Goal: Communication & Community: Connect with others

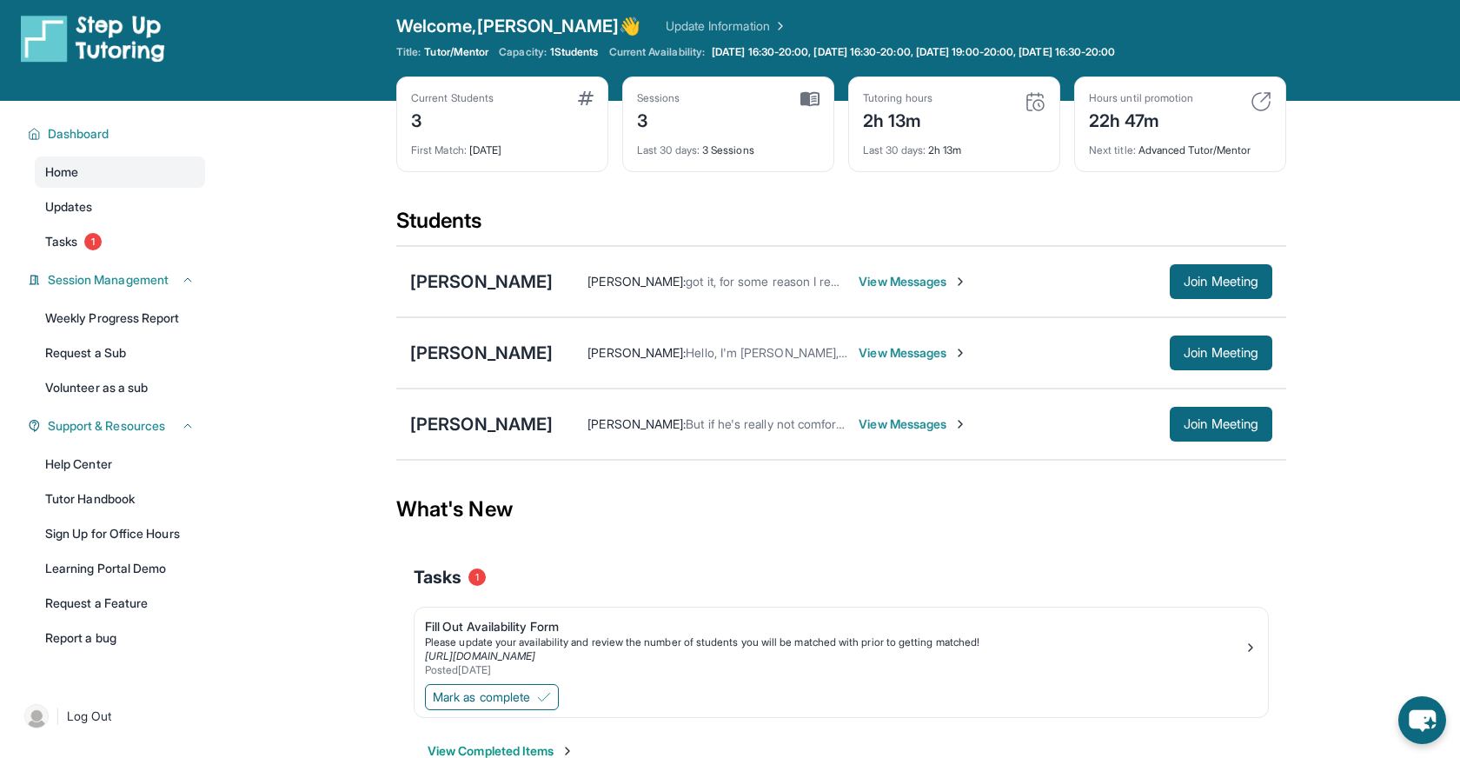
scroll to position [11, 0]
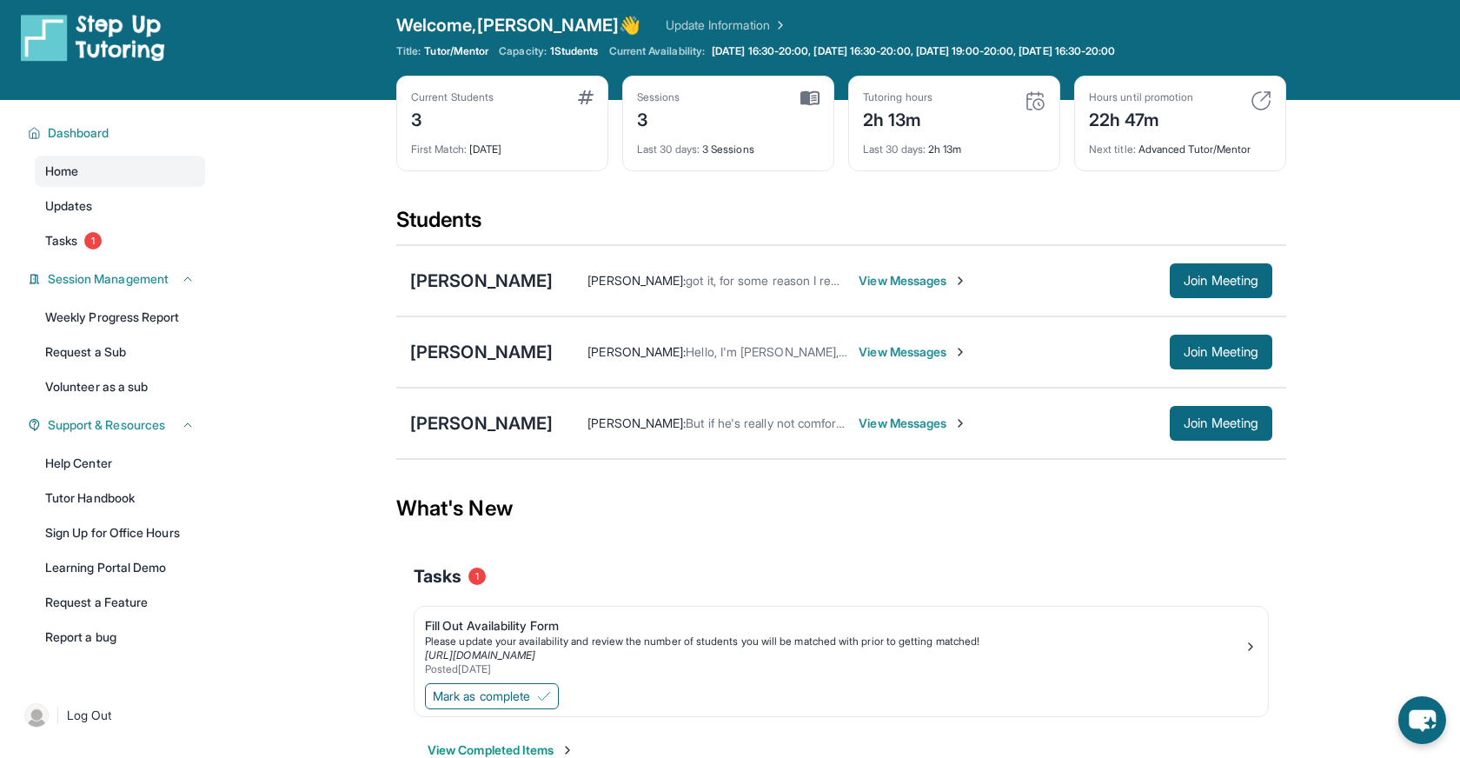
click at [858, 424] on span "View Messages" at bounding box center [912, 422] width 109 height 17
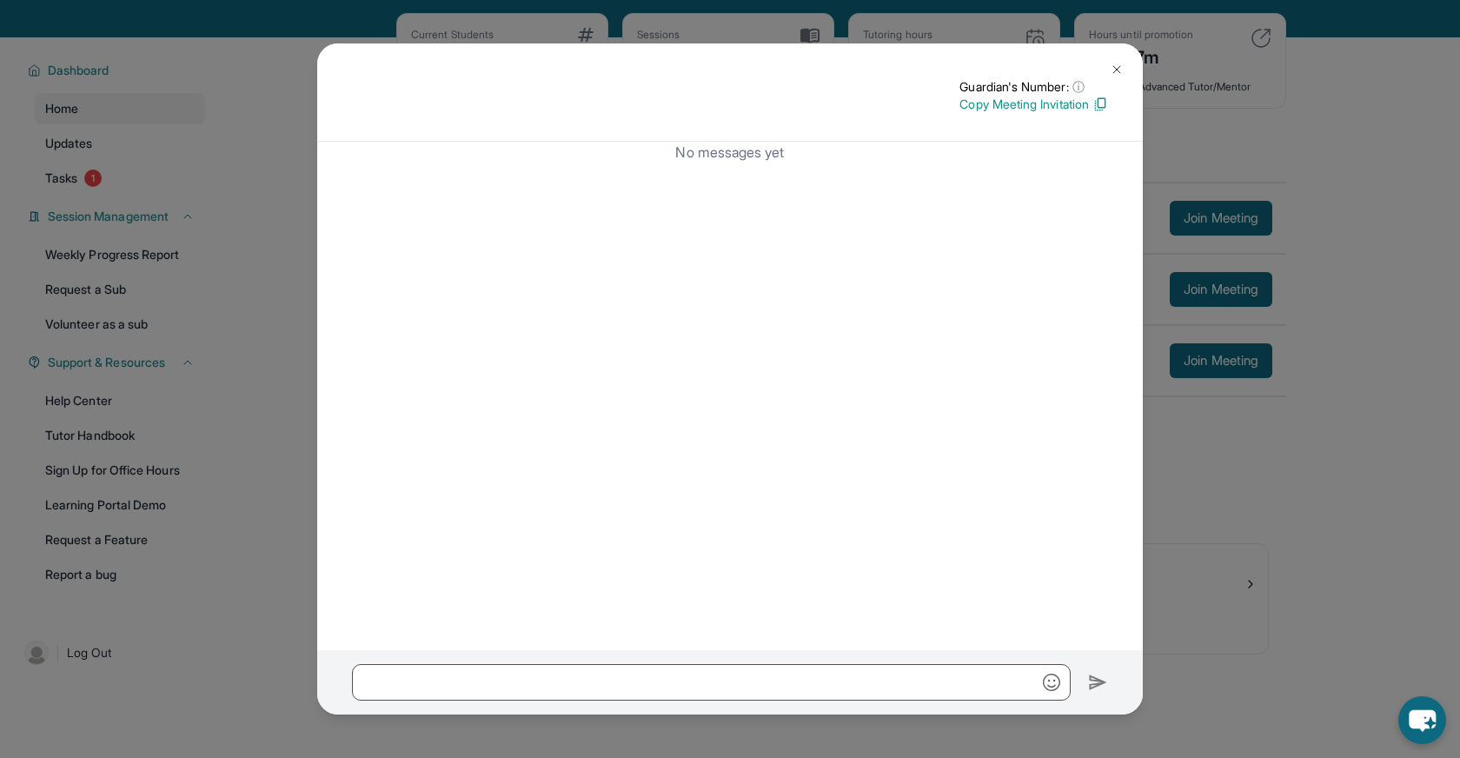
scroll to position [0, 0]
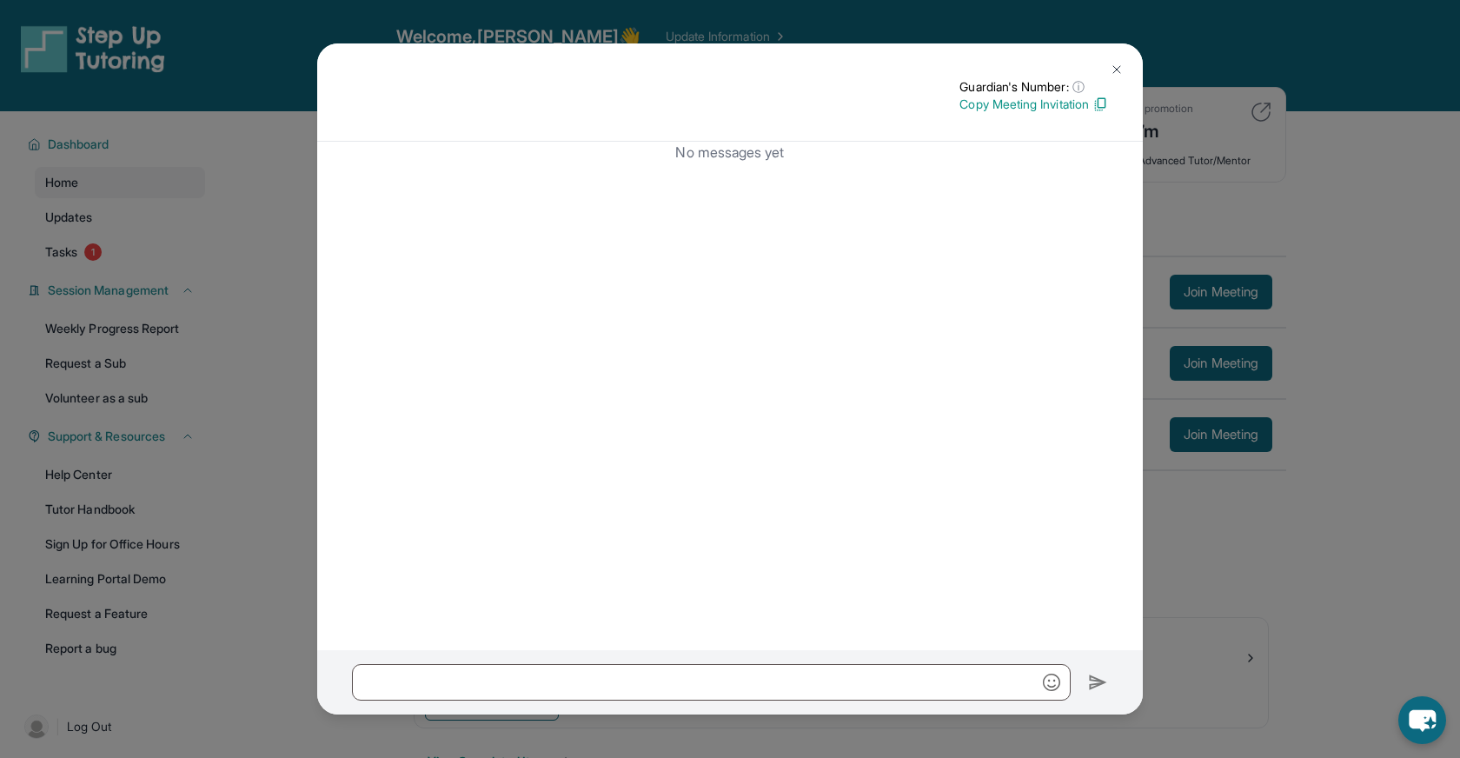
click at [1113, 65] on img at bounding box center [1116, 70] width 14 height 14
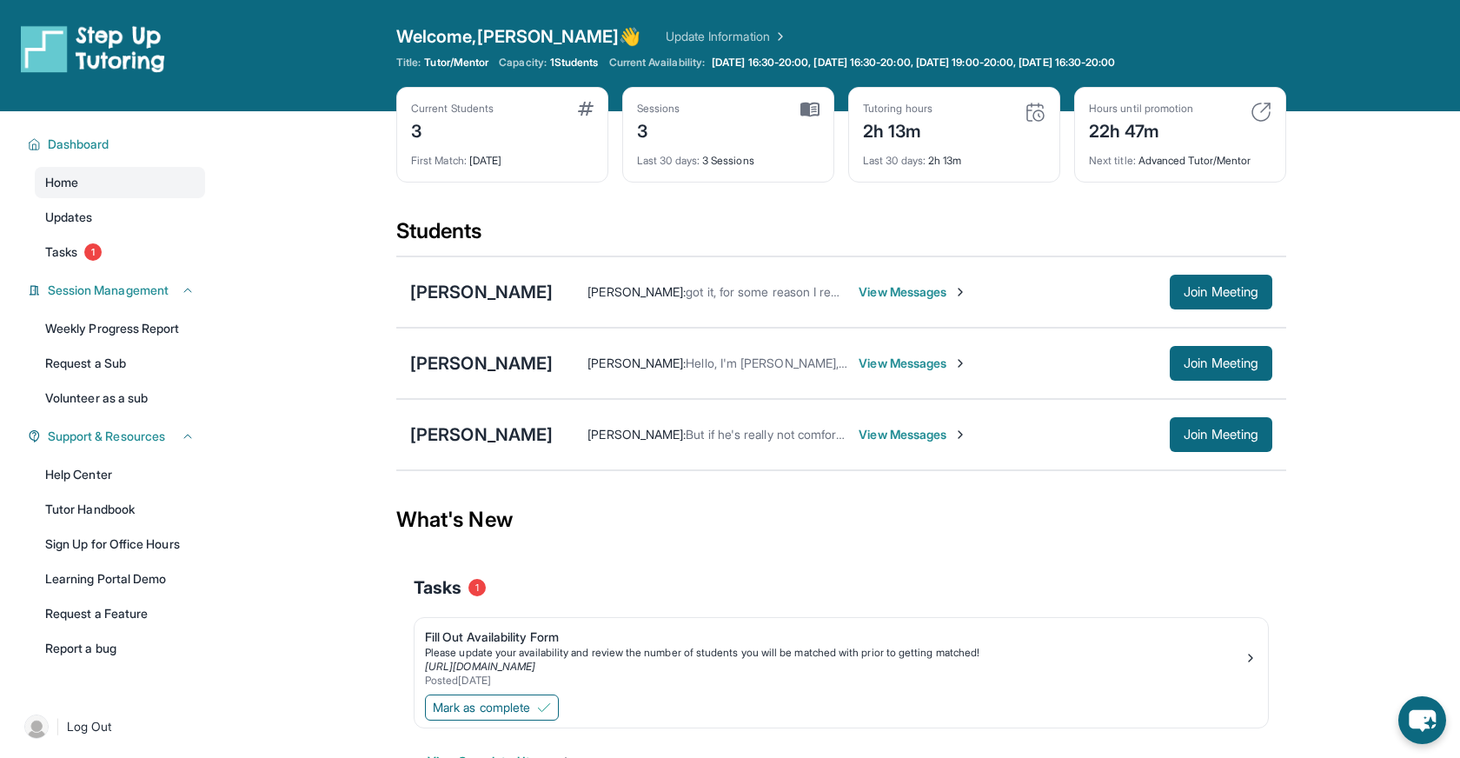
click at [994, 213] on div "Current Students 3 First Match : [DATE] Sessions 3 Last 30 days : 3 Sessions Tu…" at bounding box center [841, 152] width 890 height 130
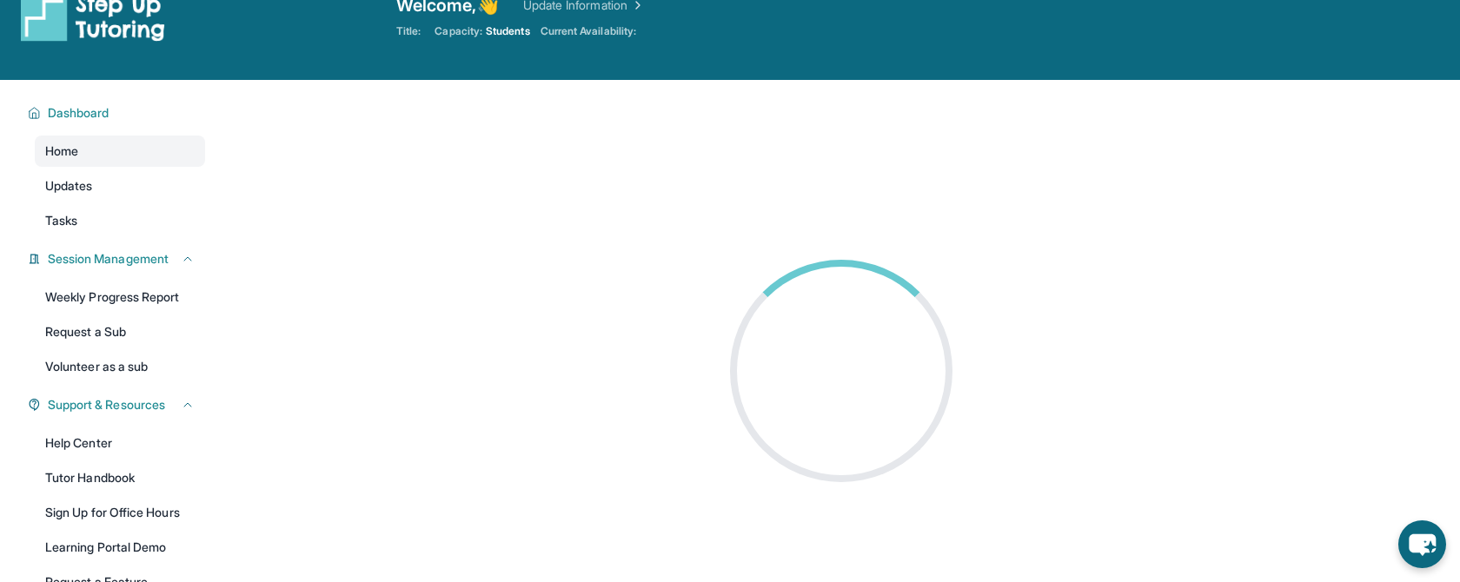
scroll to position [42, 0]
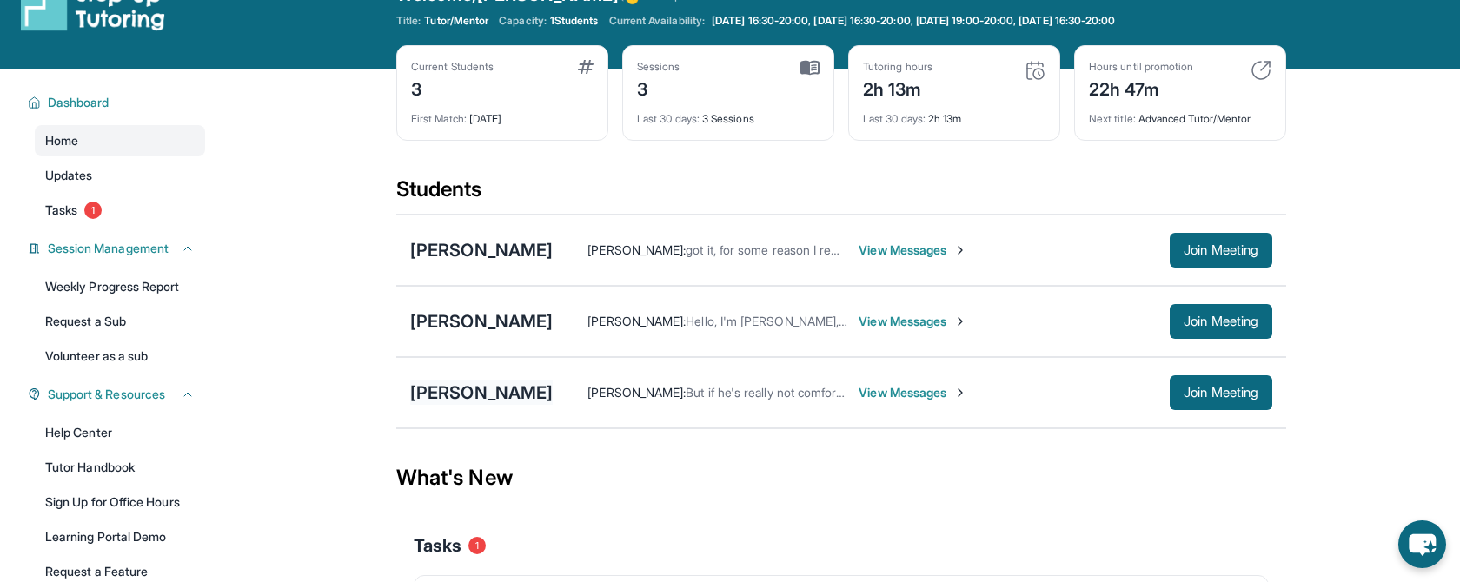
click at [444, 382] on div "[PERSON_NAME]" at bounding box center [481, 393] width 142 height 24
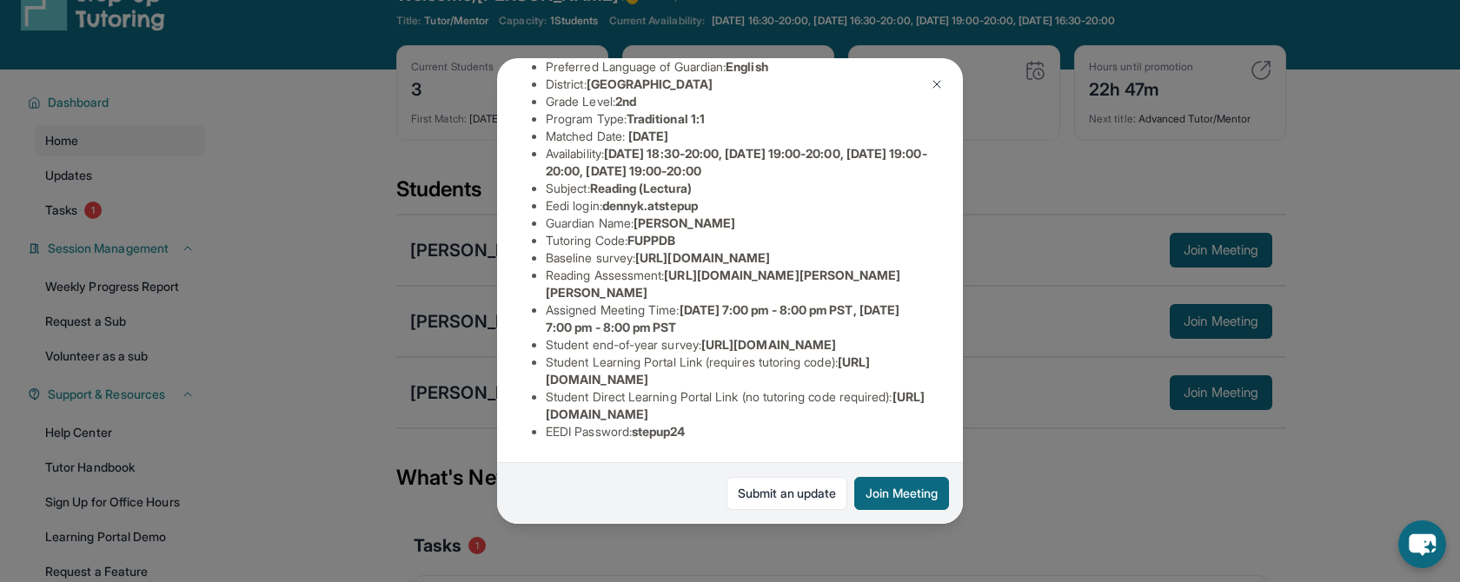
scroll to position [201, 0]
click at [932, 83] on img at bounding box center [937, 84] width 14 height 14
